Goal: Task Accomplishment & Management: Complete application form

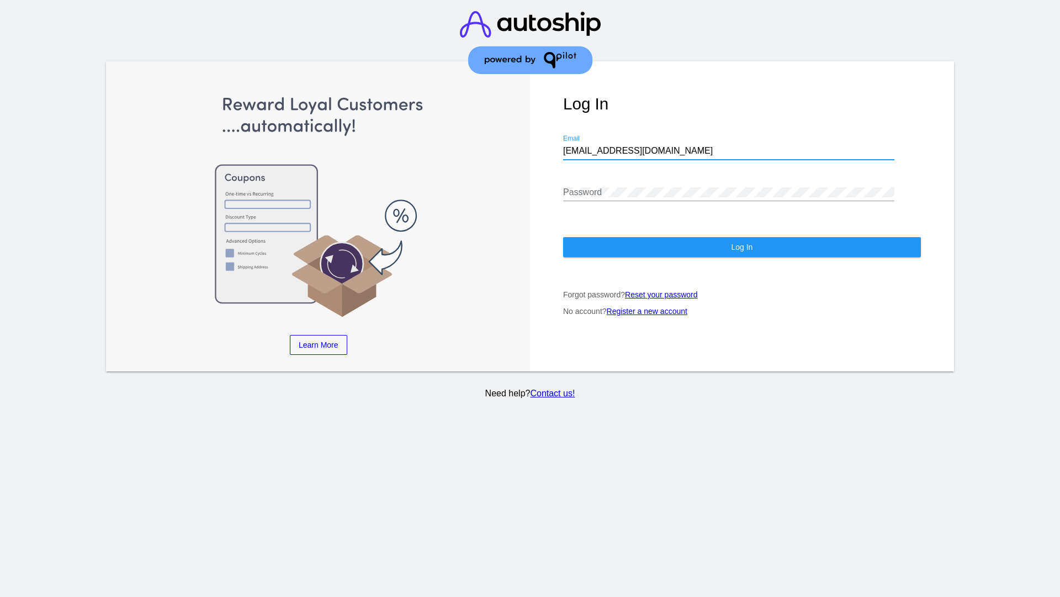
type input "jr@patternsinthecloud.com"
click at [742, 247] on span "Log In" at bounding box center [742, 246] width 22 height 9
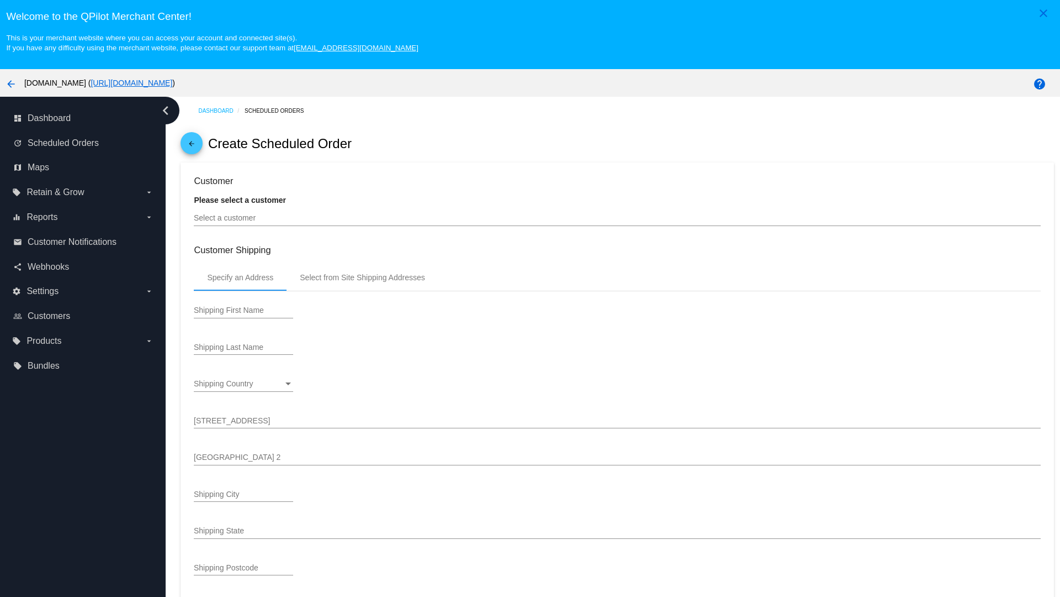
click at [618, 218] on input "Select a customer" at bounding box center [617, 218] width 847 height 9
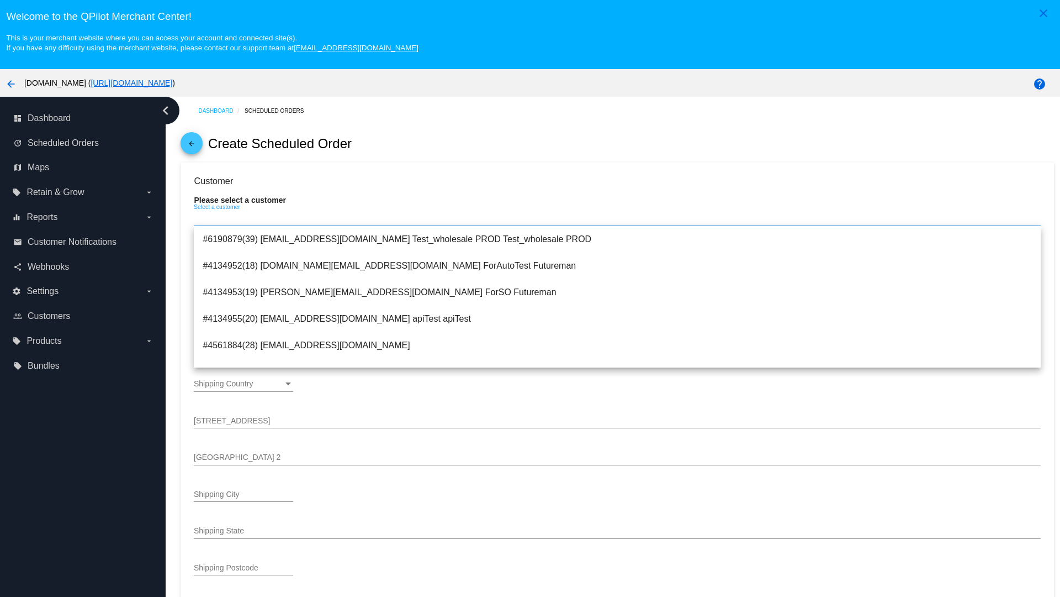
type input "ForSO"
type input "Futureman"
type input "[STREET_ADDRESS]"
type input "[GEOGRAPHIC_DATA][PERSON_NAME]"
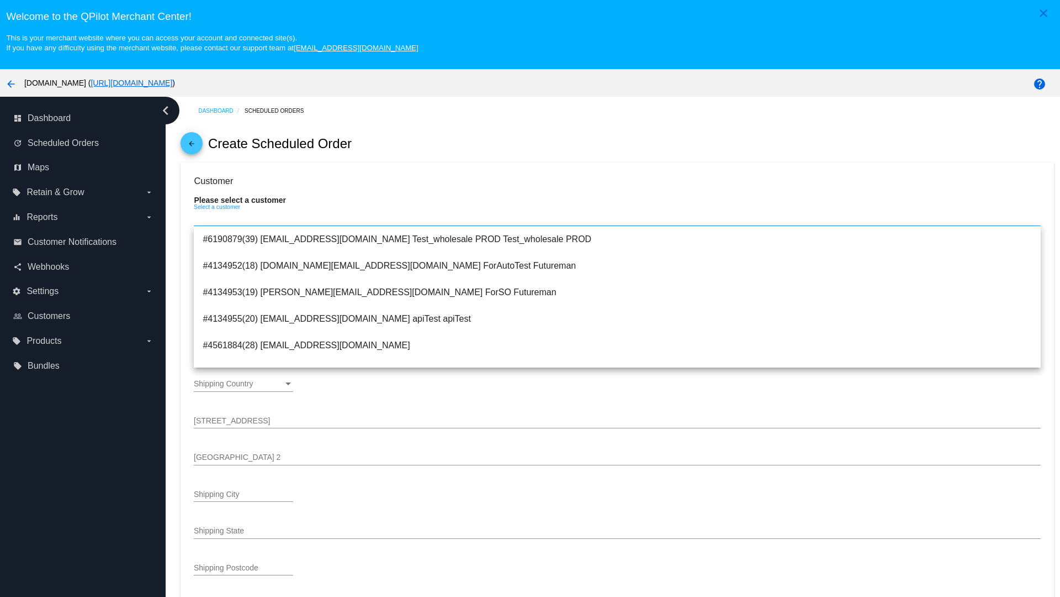
type input "95131"
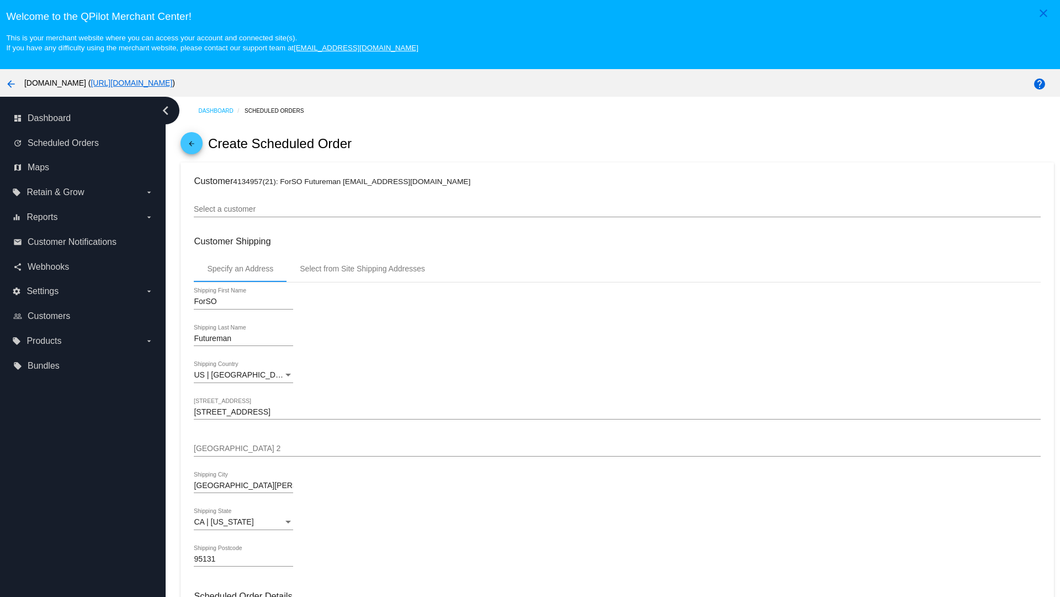
scroll to position [391, 0]
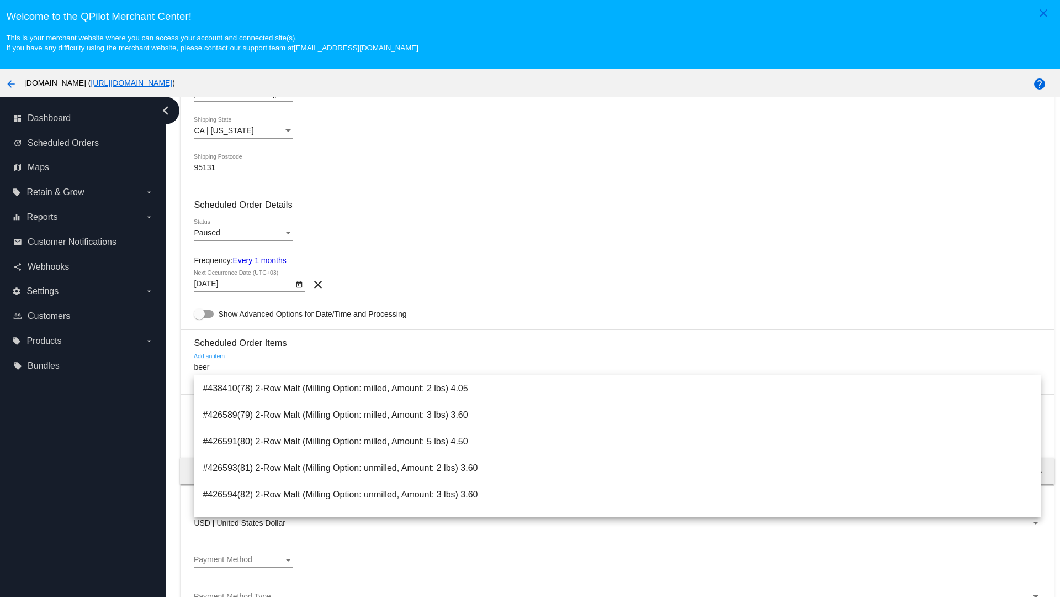
type input "beer"
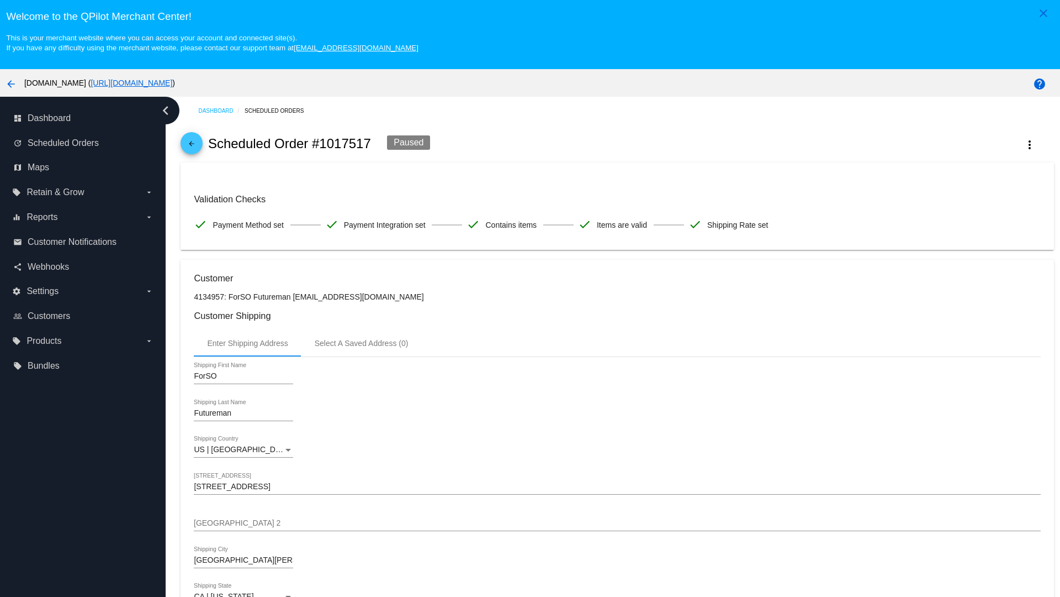
checkbox input "true"
